Goal: Register for event/course

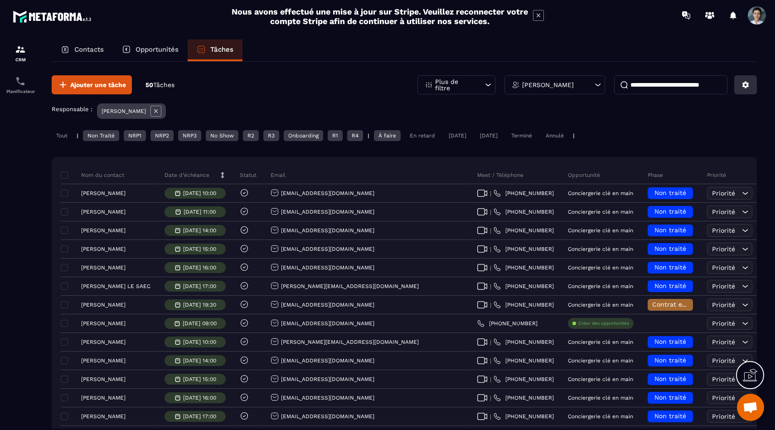
click at [744, 85] on icon at bounding box center [746, 85] width 7 height 7
drag, startPoint x: 732, startPoint y: 98, endPoint x: 604, endPoint y: 110, distance: 128.8
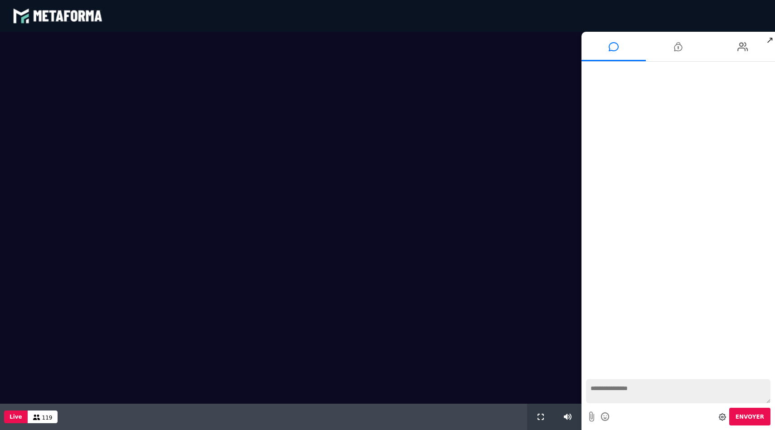
scroll to position [609, 0]
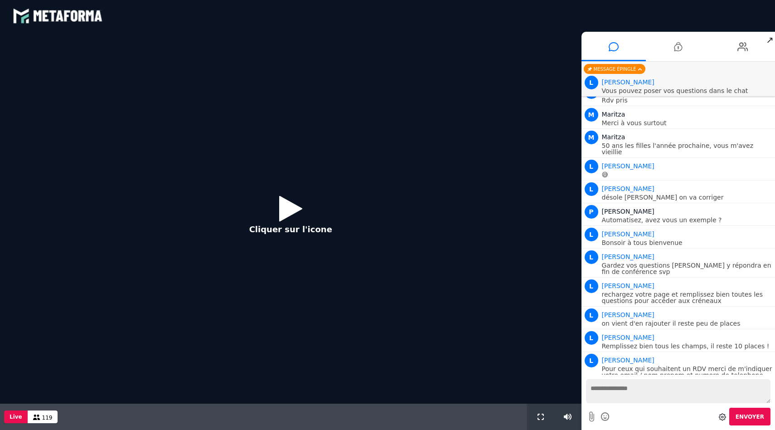
click at [222, 186] on div "Cliquer sur l'icone" at bounding box center [291, 218] width 582 height 372
click at [281, 198] on icon at bounding box center [290, 208] width 23 height 29
